Goal: Transaction & Acquisition: Book appointment/travel/reservation

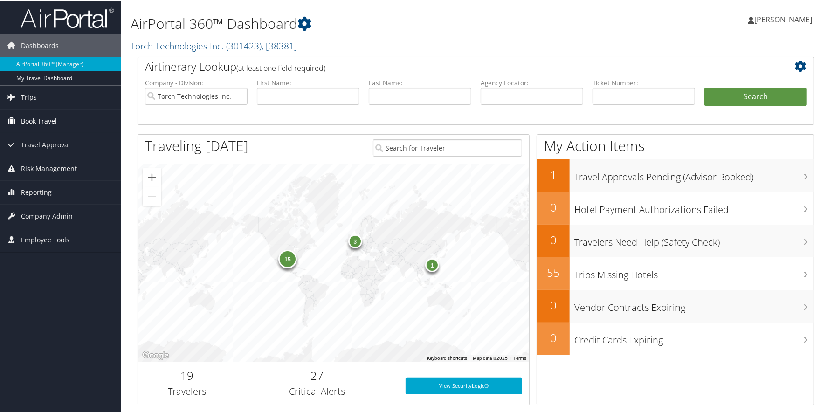
drag, startPoint x: 30, startPoint y: 116, endPoint x: 45, endPoint y: 121, distance: 15.9
click at [30, 116] on span "Book Travel" at bounding box center [39, 120] width 36 height 23
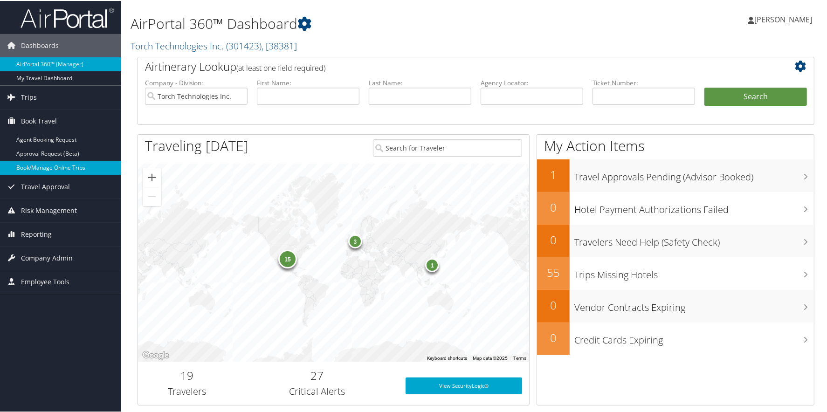
click at [66, 164] on link "Book/Manage Online Trips" at bounding box center [60, 167] width 121 height 14
drag, startPoint x: 778, startPoint y: 19, endPoint x: 785, endPoint y: 33, distance: 15.8
click at [779, 20] on span "[PERSON_NAME]" at bounding box center [783, 19] width 58 height 10
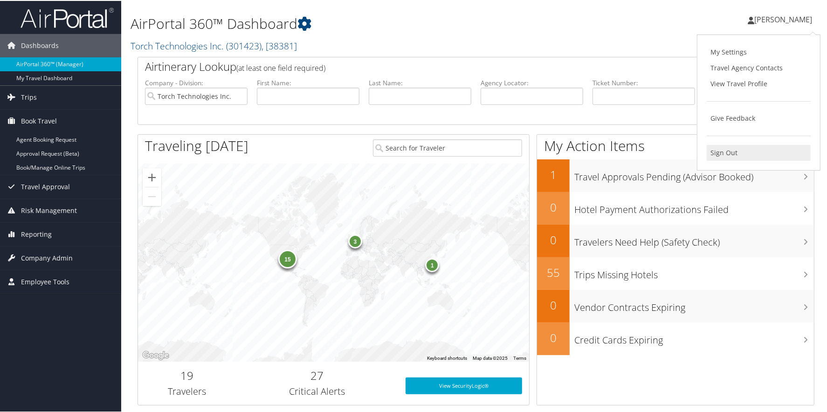
click at [719, 148] on link "Sign Out" at bounding box center [758, 152] width 104 height 16
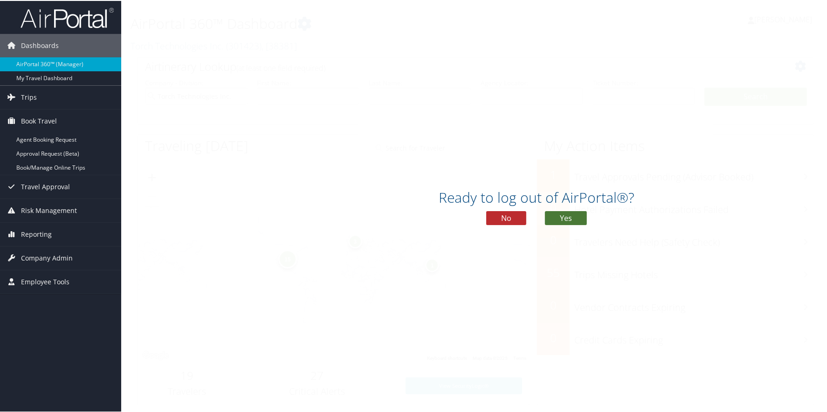
click at [568, 212] on button "Yes" at bounding box center [566, 217] width 42 height 14
